Goal: Task Accomplishment & Management: Use online tool/utility

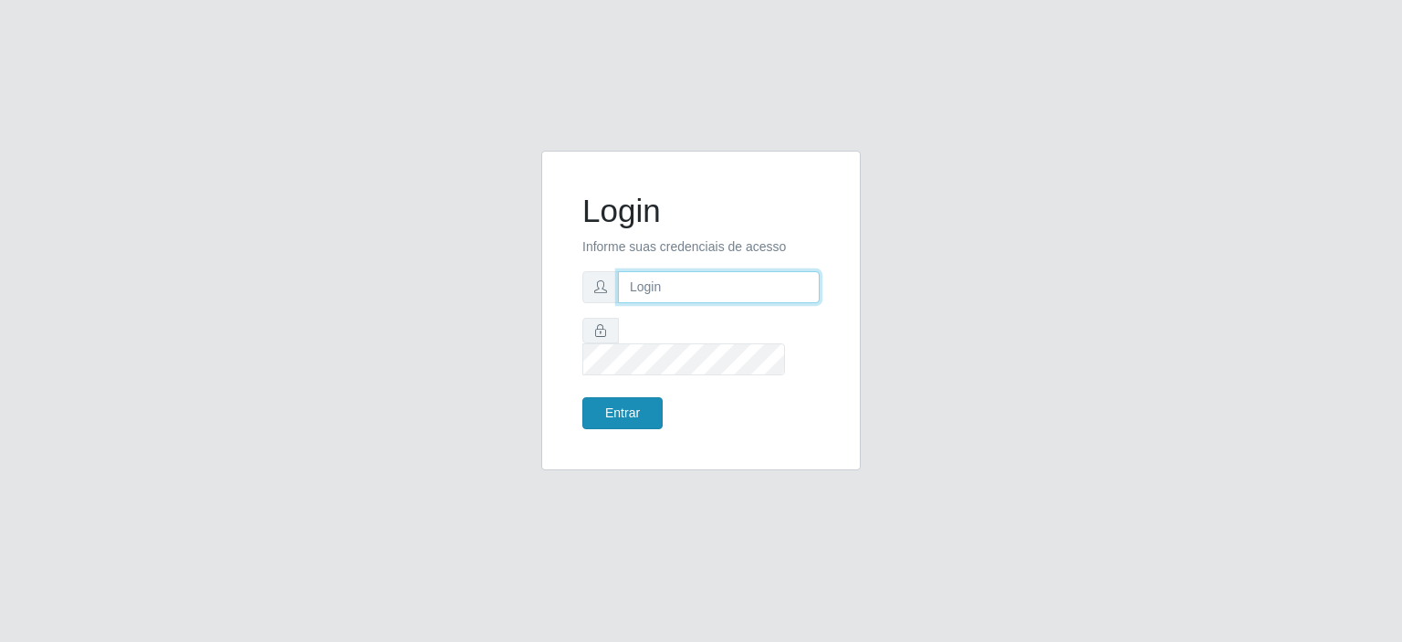
type input "[EMAIL_ADDRESS][DOMAIN_NAME]"
click at [622, 397] on button "Entrar" at bounding box center [622, 413] width 80 height 32
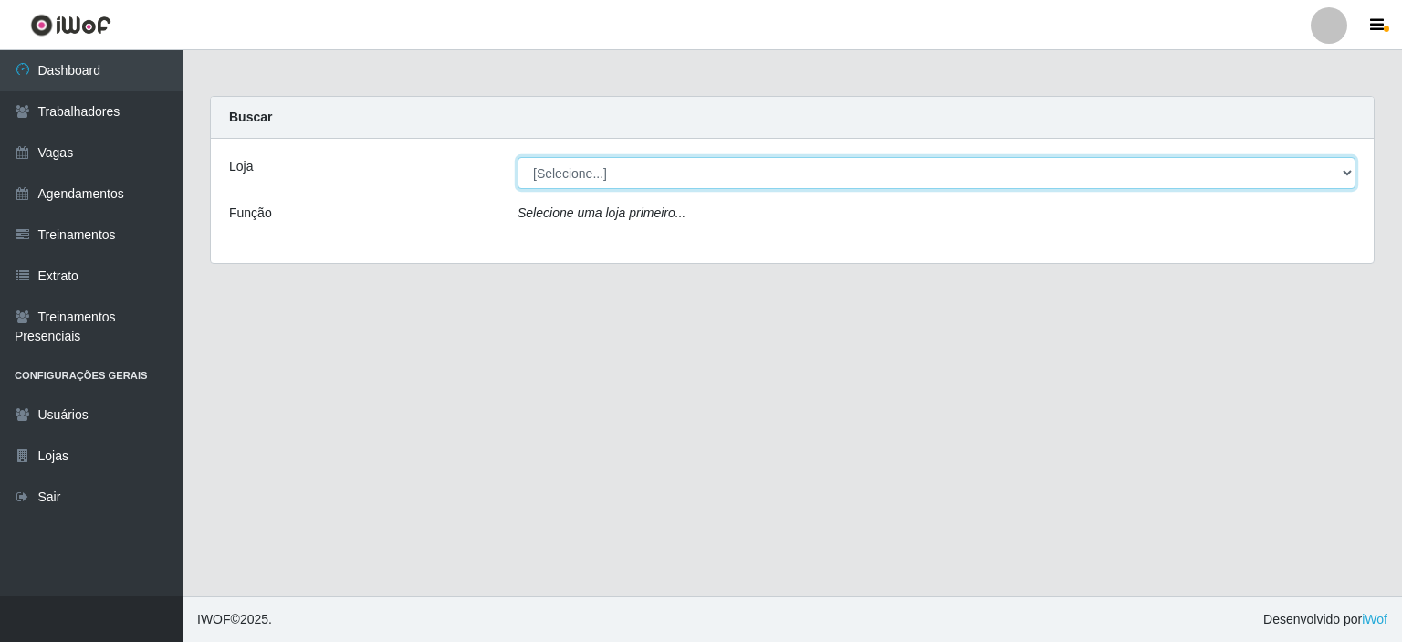
click at [624, 166] on select "[Selecione...] Preço Bom Supermercado" at bounding box center [937, 173] width 838 height 32
select select "387"
click at [518, 157] on select "[Selecione...] Preço Bom Supermercado" at bounding box center [937, 173] width 838 height 32
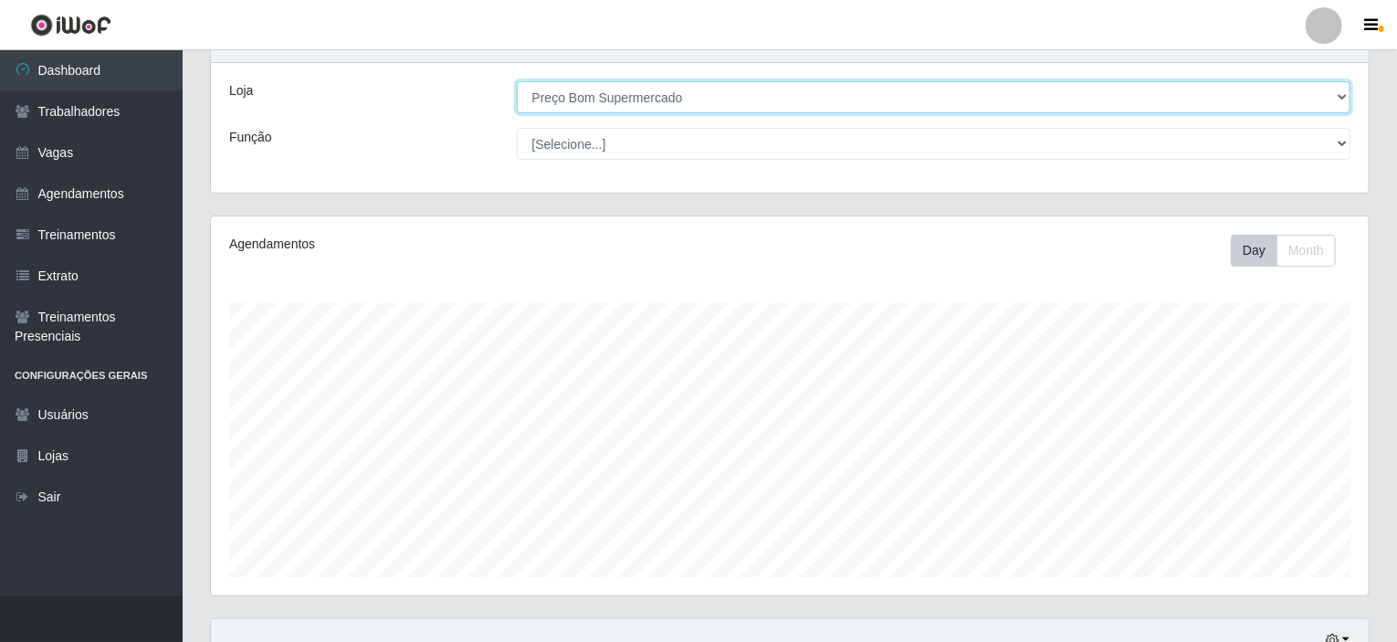
scroll to position [323, 0]
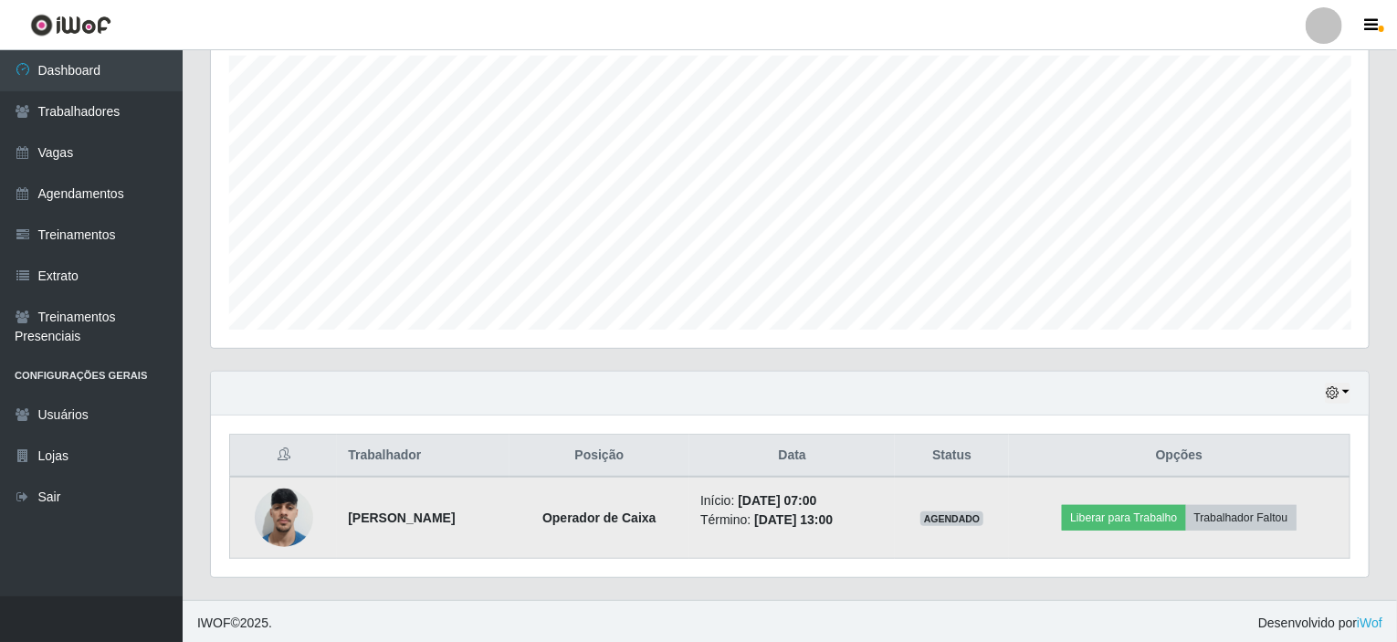
click at [284, 510] on img at bounding box center [284, 517] width 58 height 78
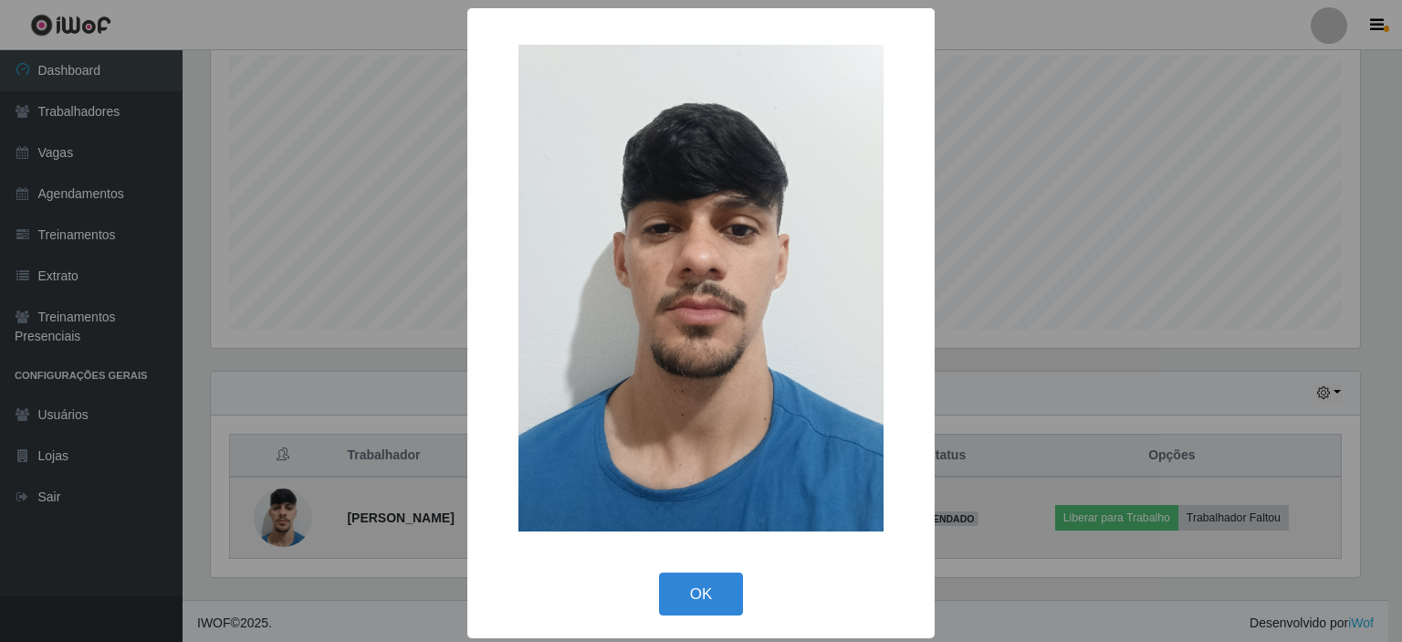
click at [284, 510] on div "× OK Cancel" at bounding box center [701, 321] width 1402 height 642
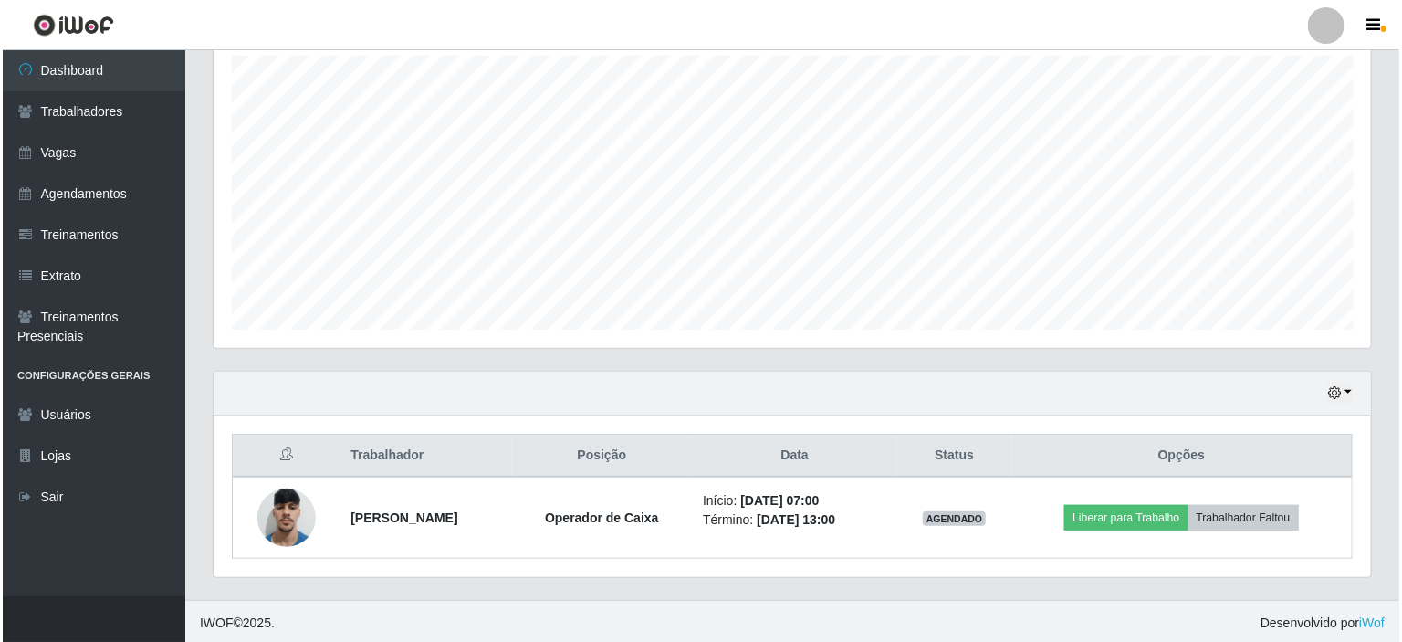
scroll to position [379, 1158]
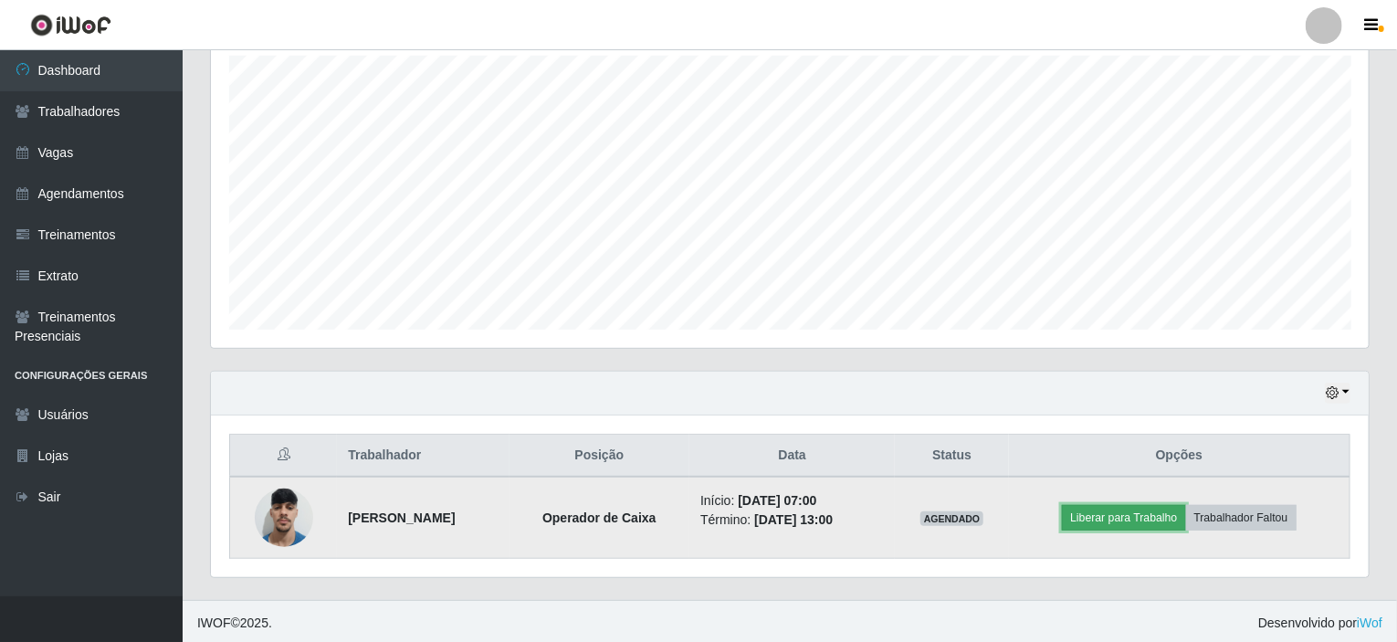
click at [1111, 520] on button "Liberar para Trabalho" at bounding box center [1123, 518] width 123 height 26
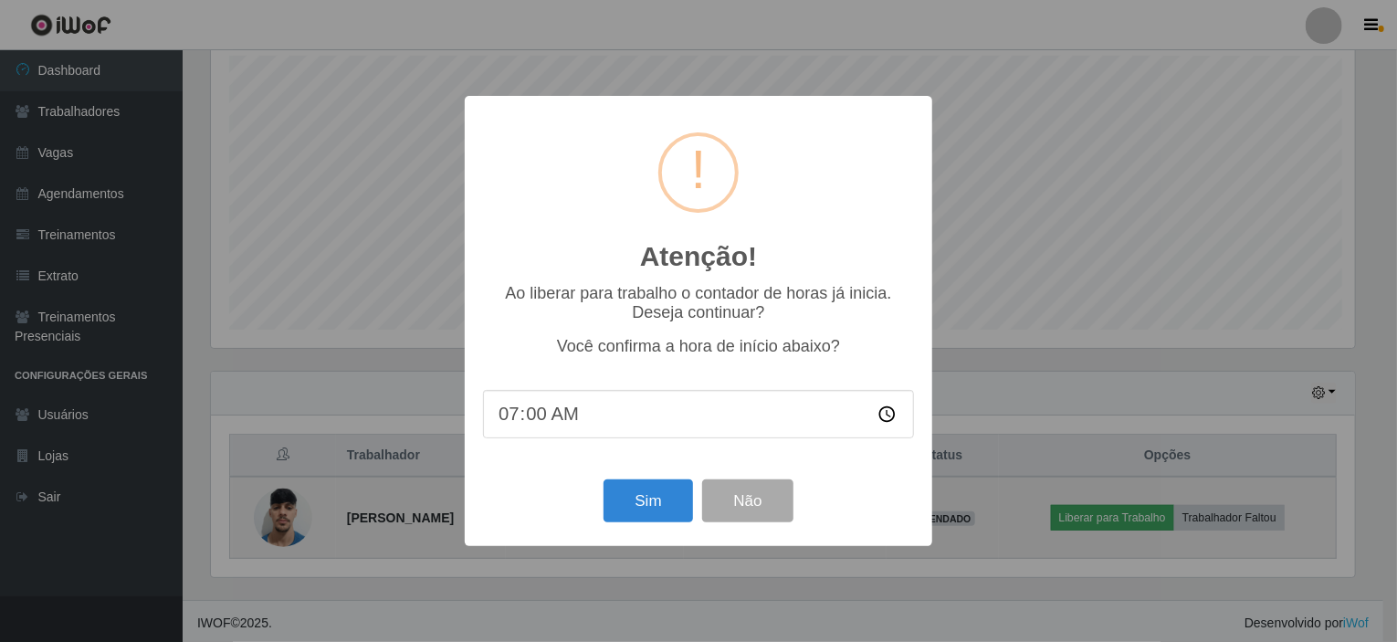
scroll to position [379, 1150]
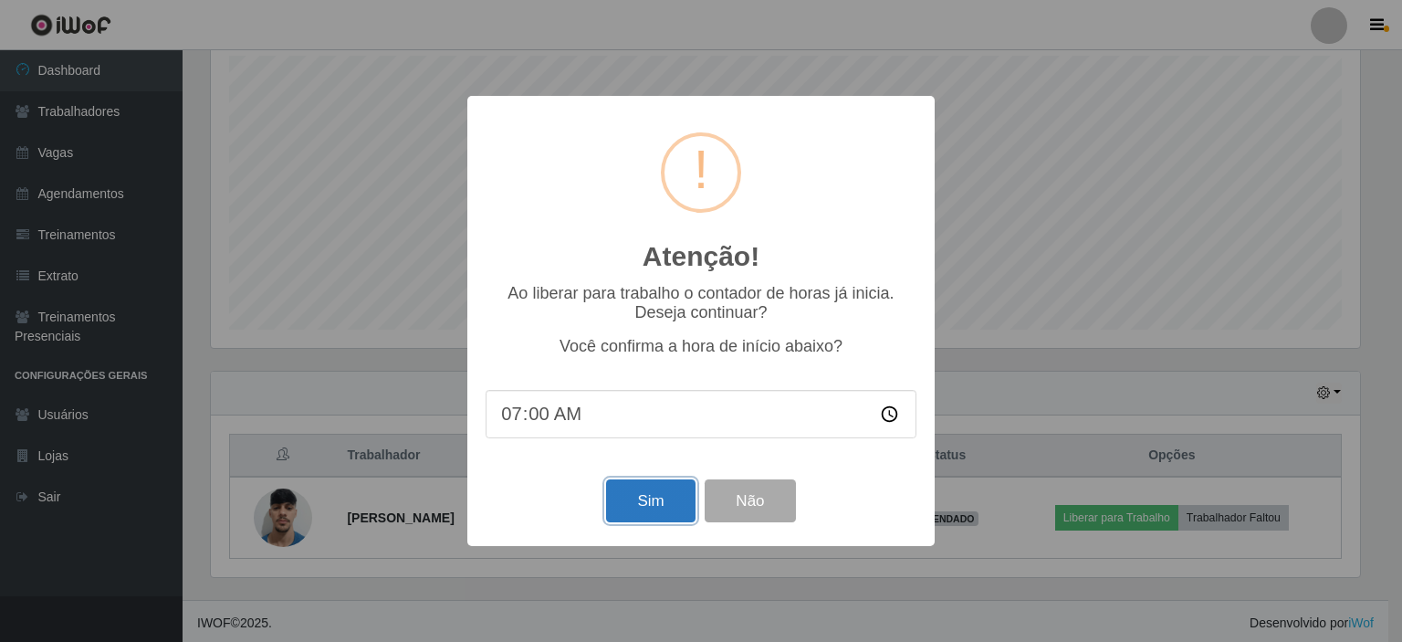
click at [643, 510] on button "Sim" at bounding box center [650, 500] width 89 height 43
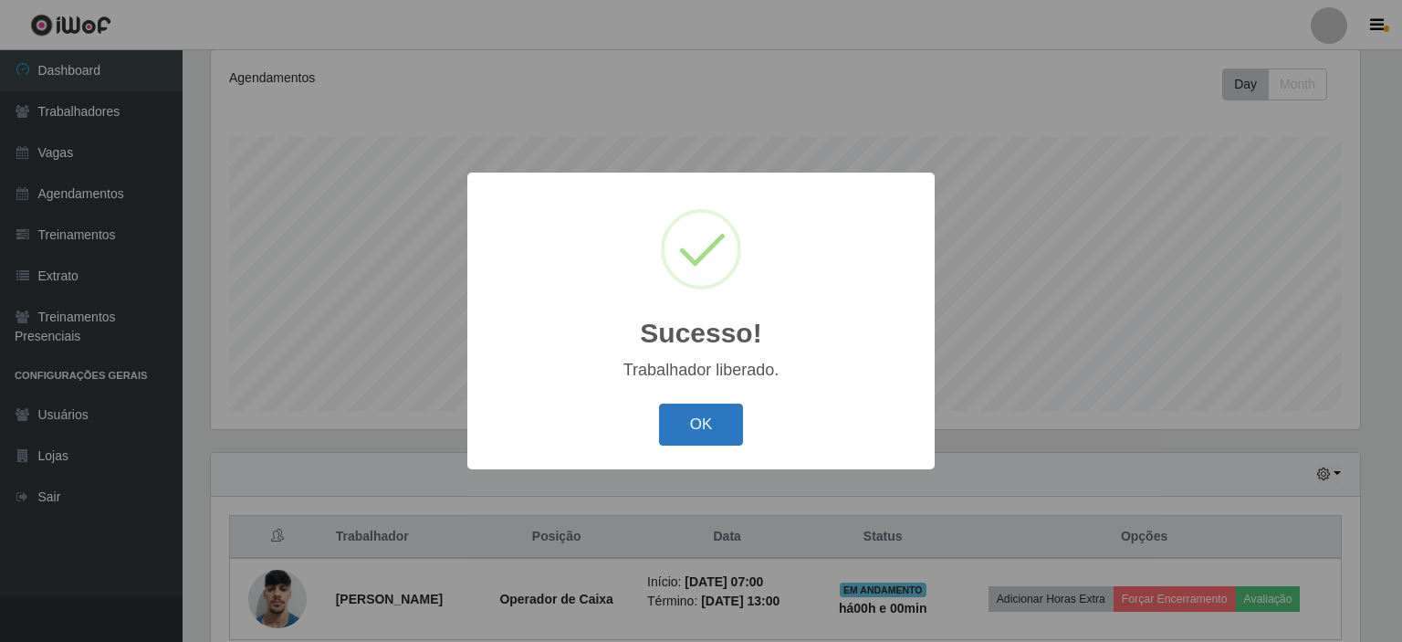
click at [708, 428] on button "OK" at bounding box center [701, 425] width 85 height 43
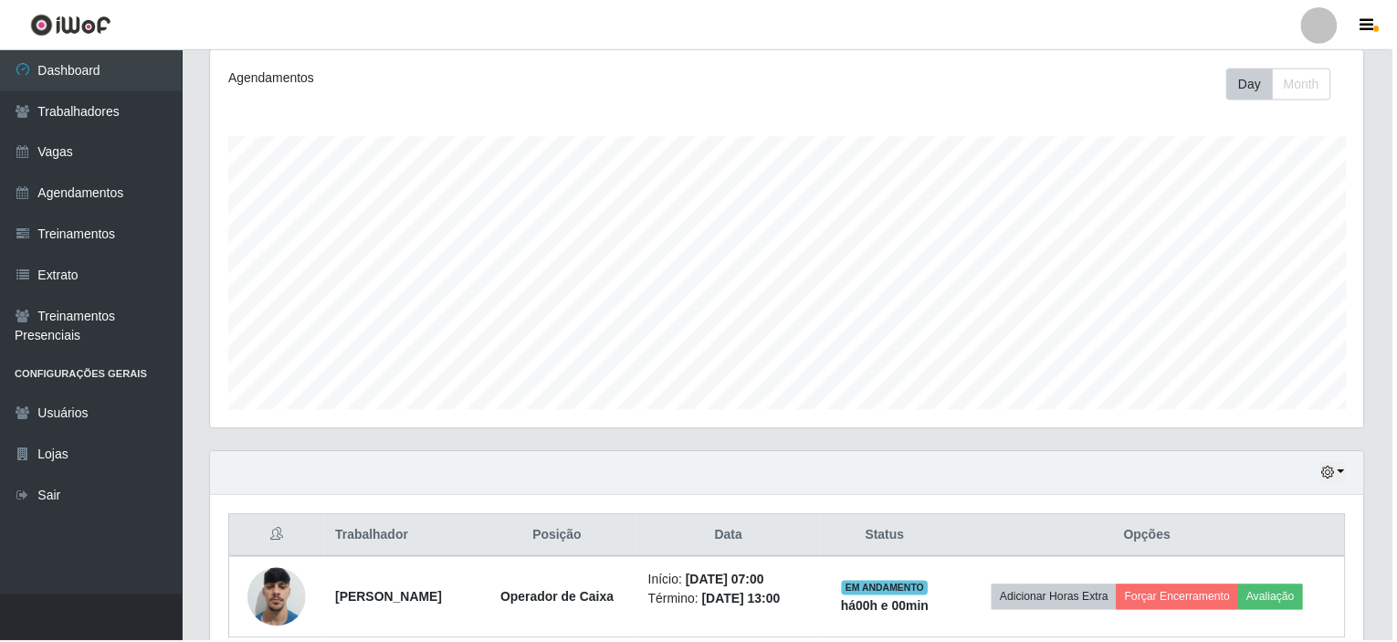
scroll to position [379, 1158]
